Goal: Register for event/course

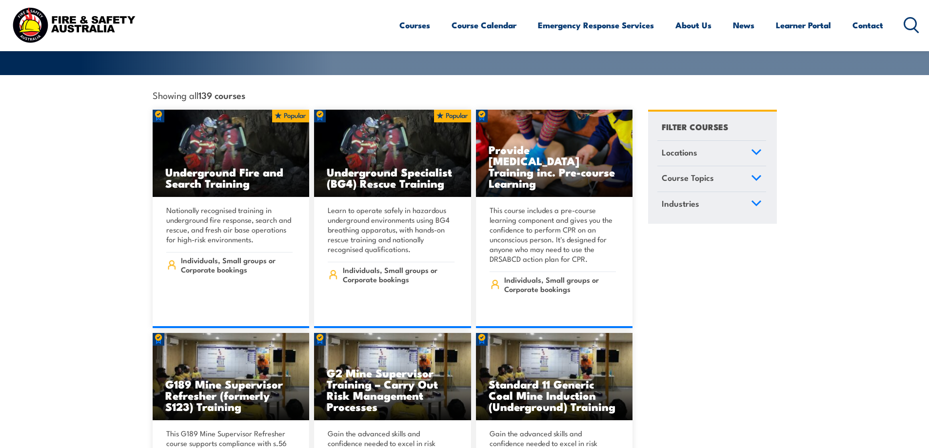
scroll to position [146, 0]
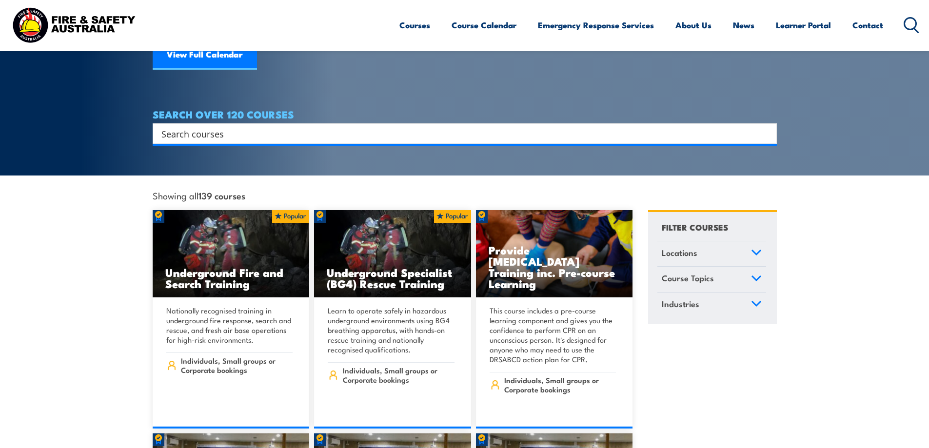
click at [761, 275] on icon at bounding box center [756, 278] width 11 height 7
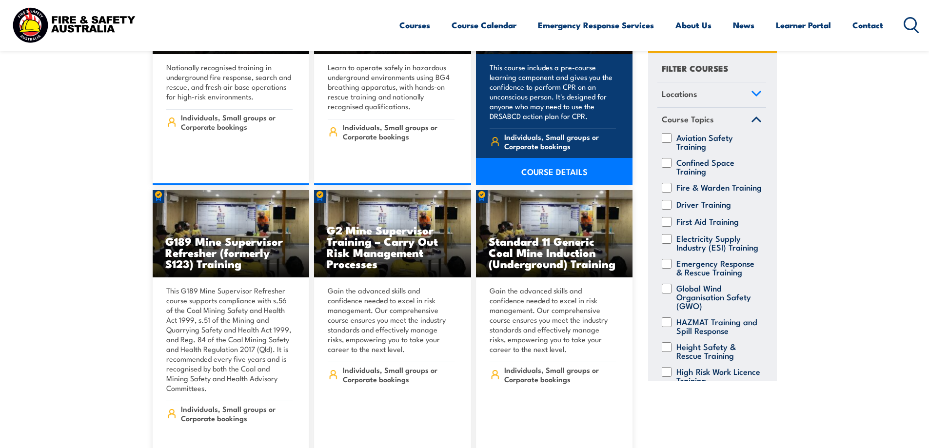
scroll to position [390, 0]
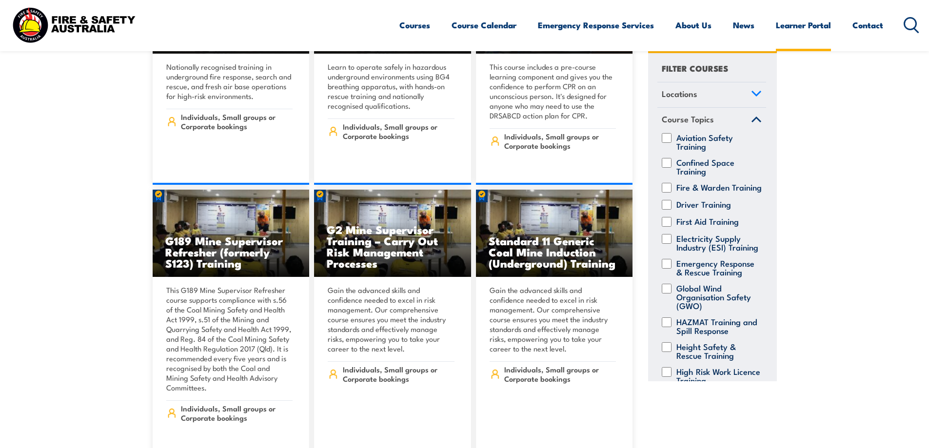
click at [805, 24] on link "Learner Portal" at bounding box center [803, 25] width 55 height 26
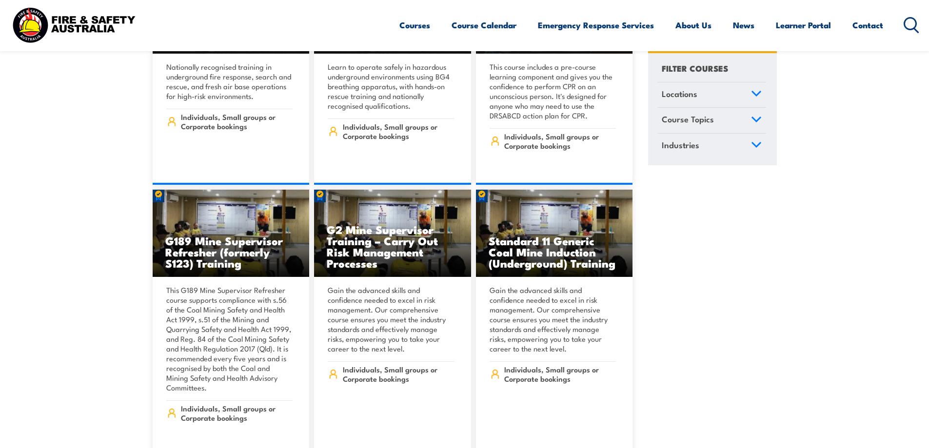
click at [754, 95] on icon at bounding box center [756, 93] width 11 height 7
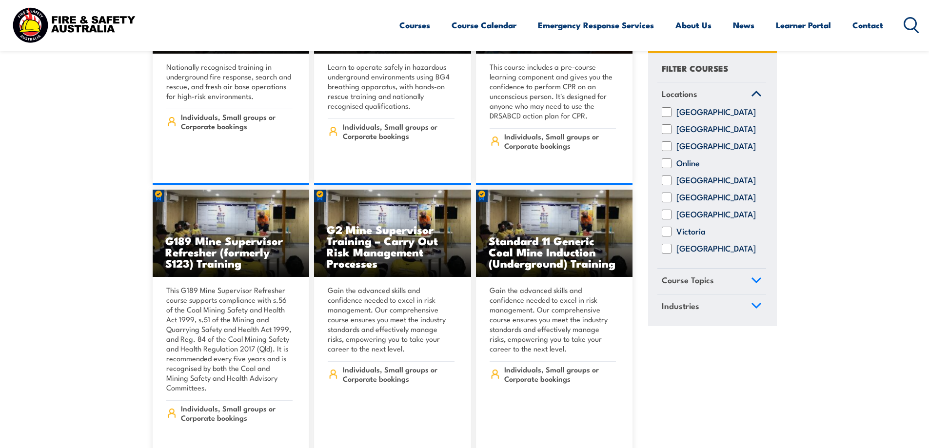
click at [667, 151] on input "[GEOGRAPHIC_DATA]" at bounding box center [667, 147] width 10 height 10
checkbox input "true"
click at [759, 284] on icon at bounding box center [756, 280] width 11 height 7
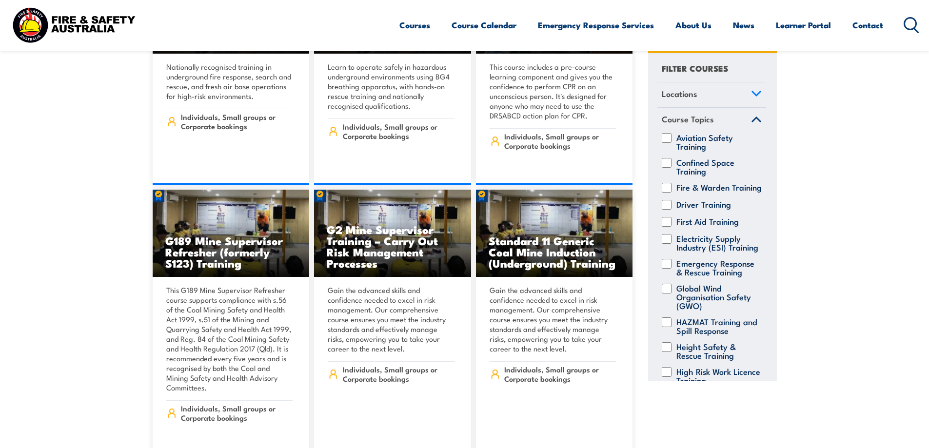
click at [905, 23] on circle at bounding box center [910, 24] width 12 height 12
click at [912, 20] on icon at bounding box center [911, 25] width 16 height 16
click at [912, 23] on icon at bounding box center [911, 25] width 16 height 16
click at [913, 21] on icon at bounding box center [911, 25] width 16 height 16
click at [912, 25] on icon at bounding box center [911, 25] width 16 height 16
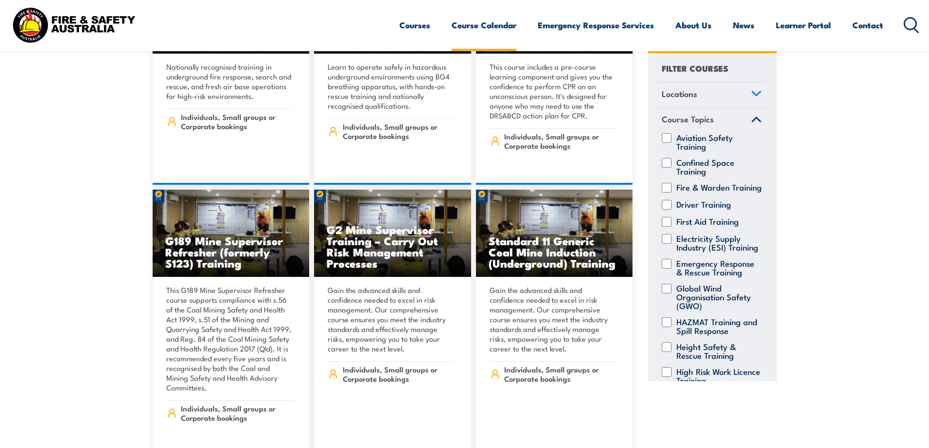
click at [472, 25] on link "Course Calendar" at bounding box center [483, 25] width 65 height 26
click at [487, 27] on link "Course Calendar" at bounding box center [483, 25] width 65 height 26
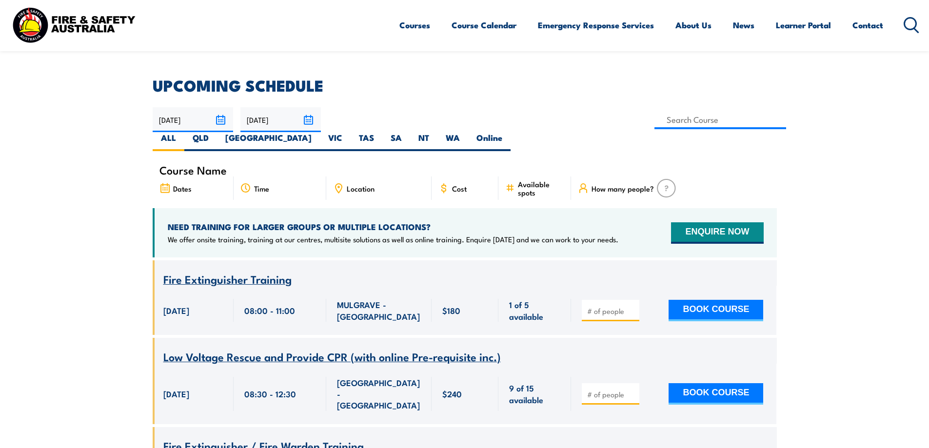
scroll to position [49, 0]
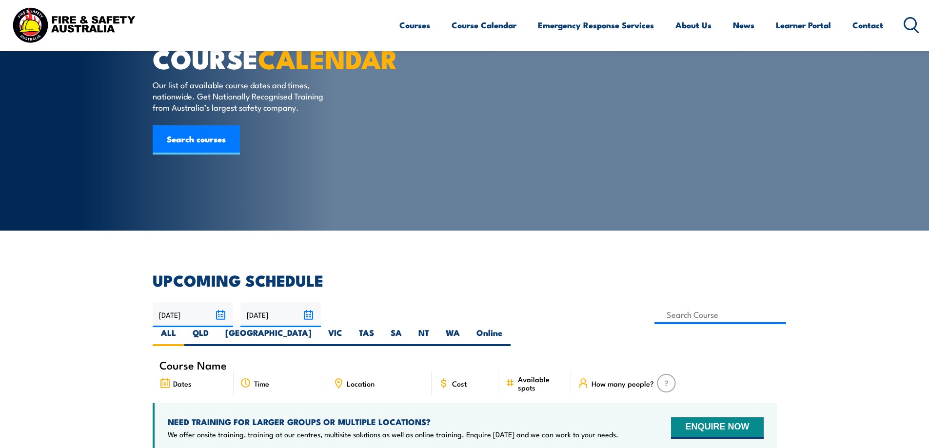
drag, startPoint x: 696, startPoint y: 310, endPoint x: 694, endPoint y: 302, distance: 7.9
click at [698, 304] on div "11/08/2025 10/10/2025" at bounding box center [465, 324] width 624 height 44
click at [437, 327] on label "NT" at bounding box center [423, 336] width 27 height 19
click at [435, 327] on input "NT" at bounding box center [432, 330] width 6 height 6
radio input "true"
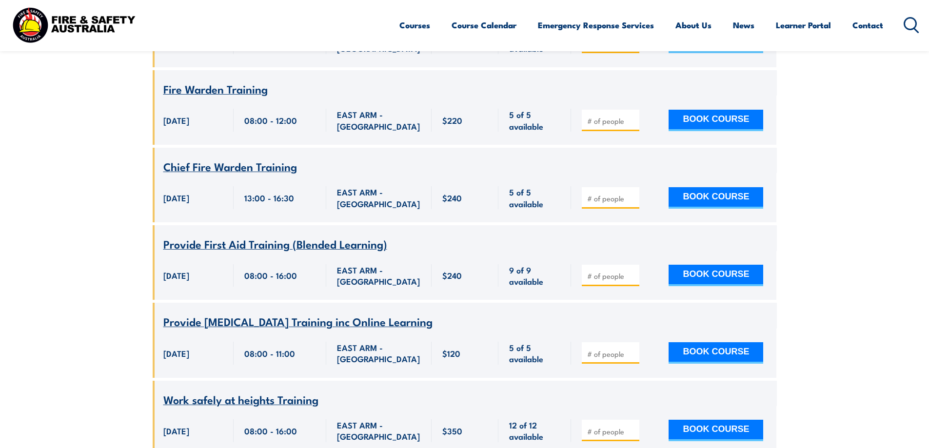
scroll to position [2857, 0]
